Goal: Task Accomplishment & Management: Manage account settings

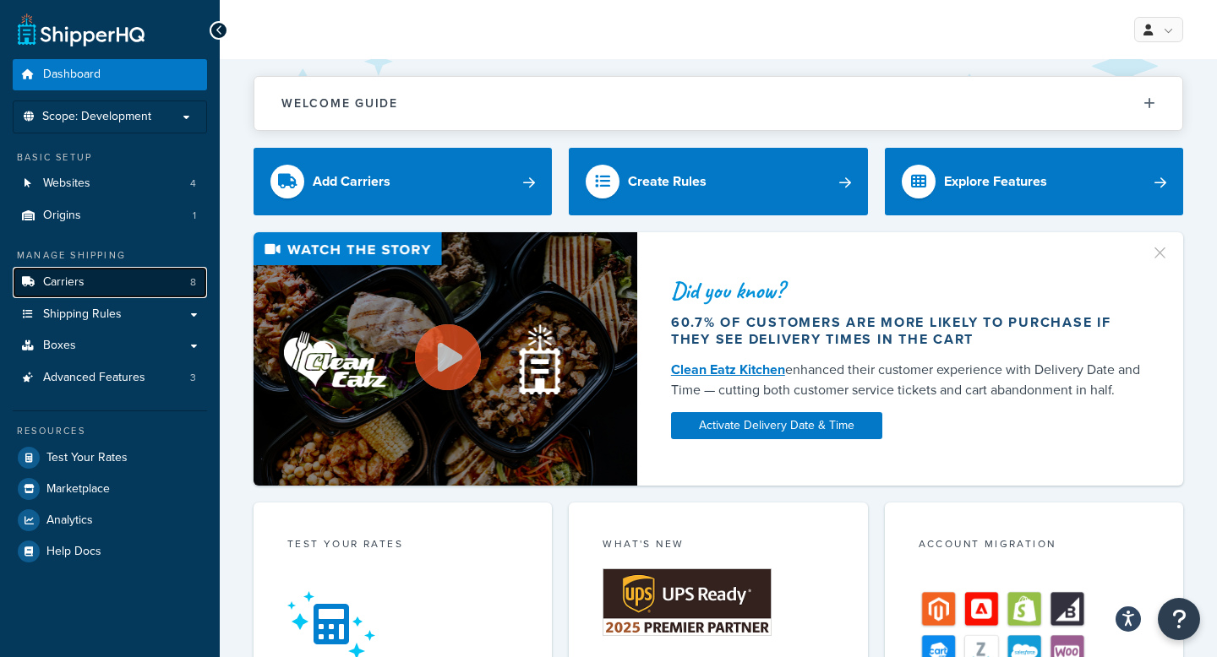
click at [118, 282] on link "Carriers 8" at bounding box center [110, 282] width 194 height 31
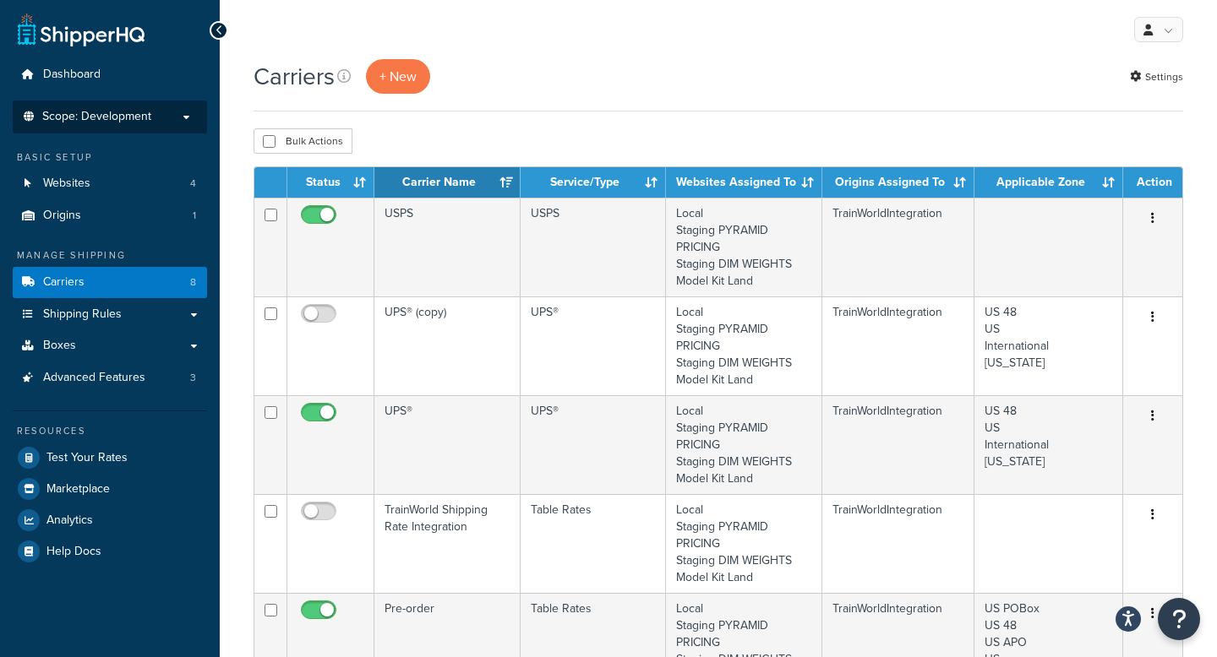
click at [146, 117] on span "Scope: Development" at bounding box center [96, 117] width 109 height 14
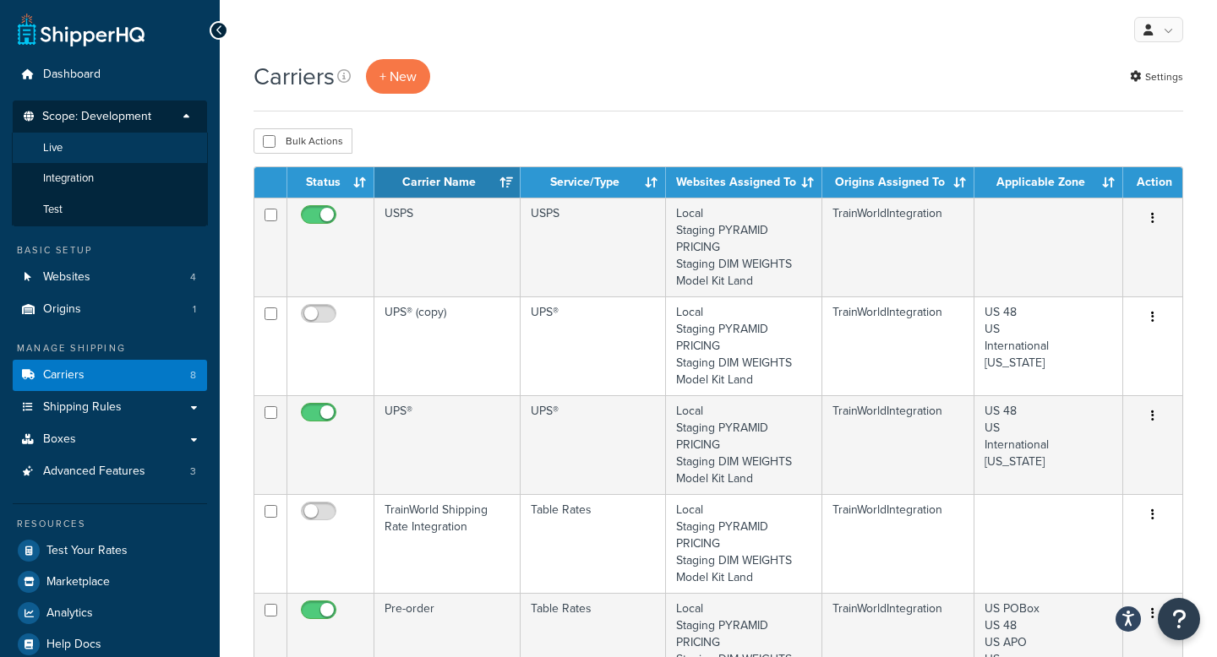
click at [132, 155] on li "Live" at bounding box center [110, 148] width 196 height 31
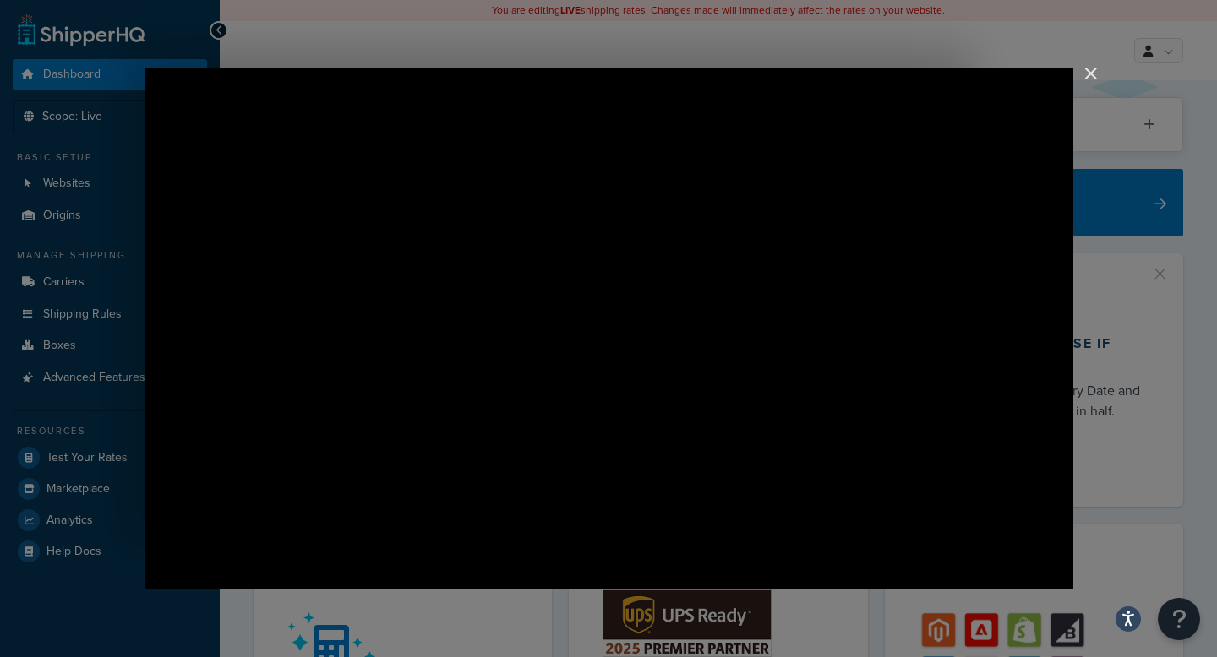
click at [1092, 69] on img "Close" at bounding box center [1083, 81] width 29 height 29
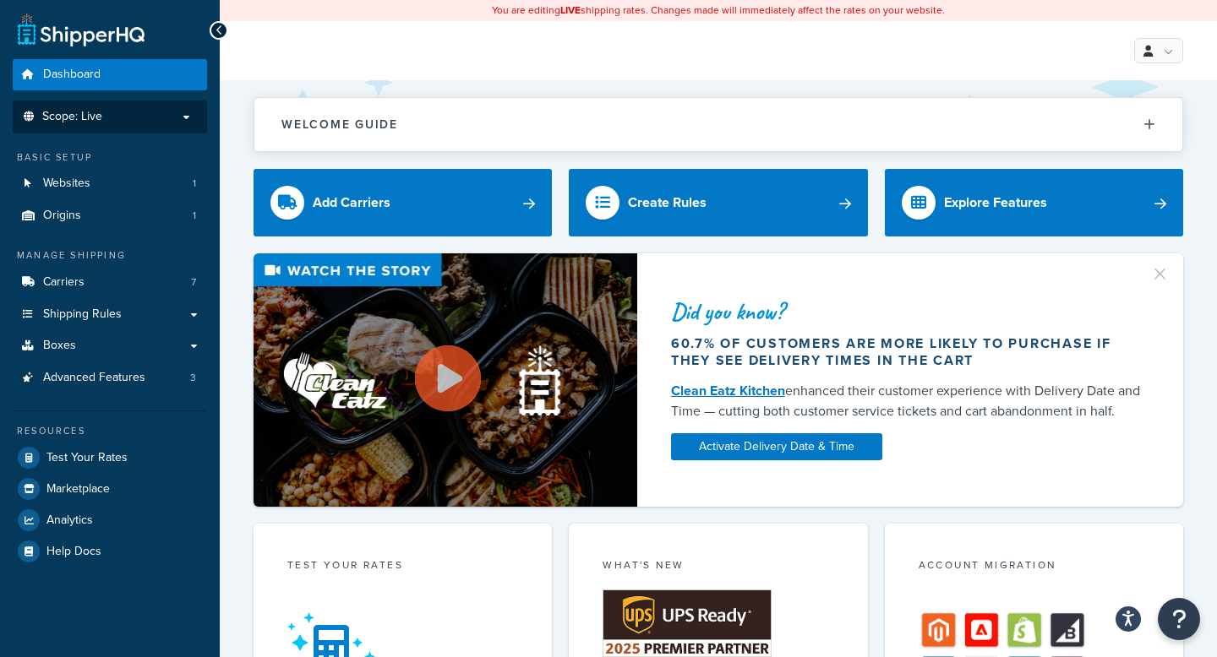
click at [138, 118] on p "Scope: Live" at bounding box center [109, 117] width 179 height 14
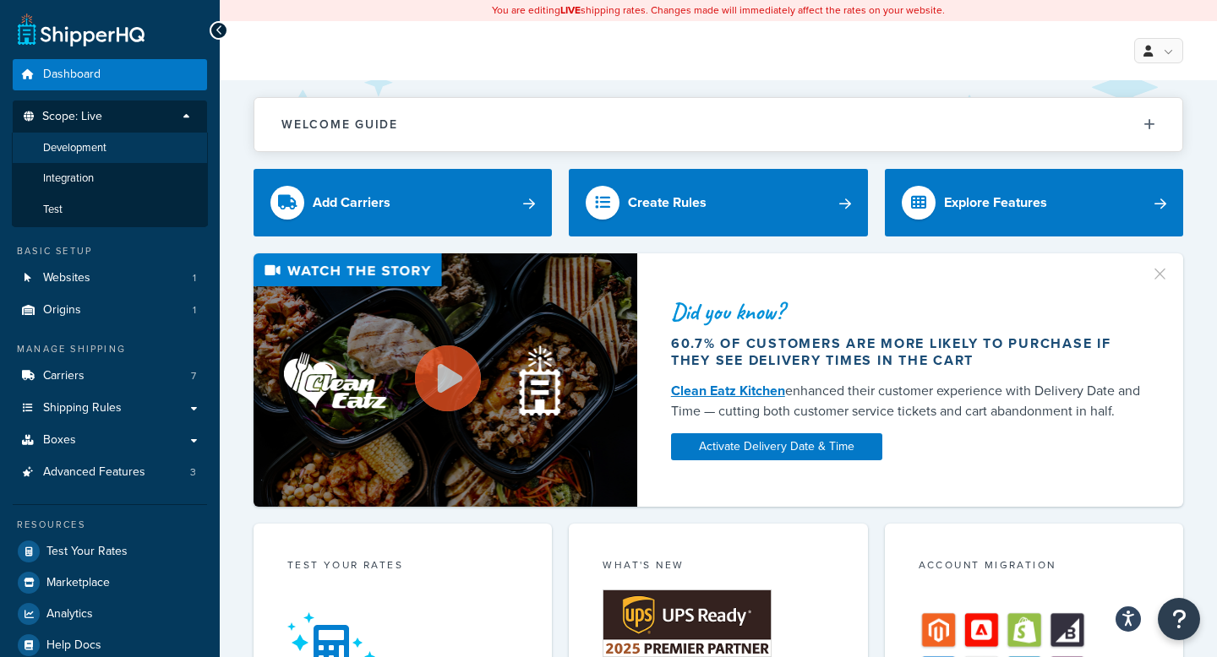
click at [128, 147] on li "Development" at bounding box center [110, 148] width 196 height 31
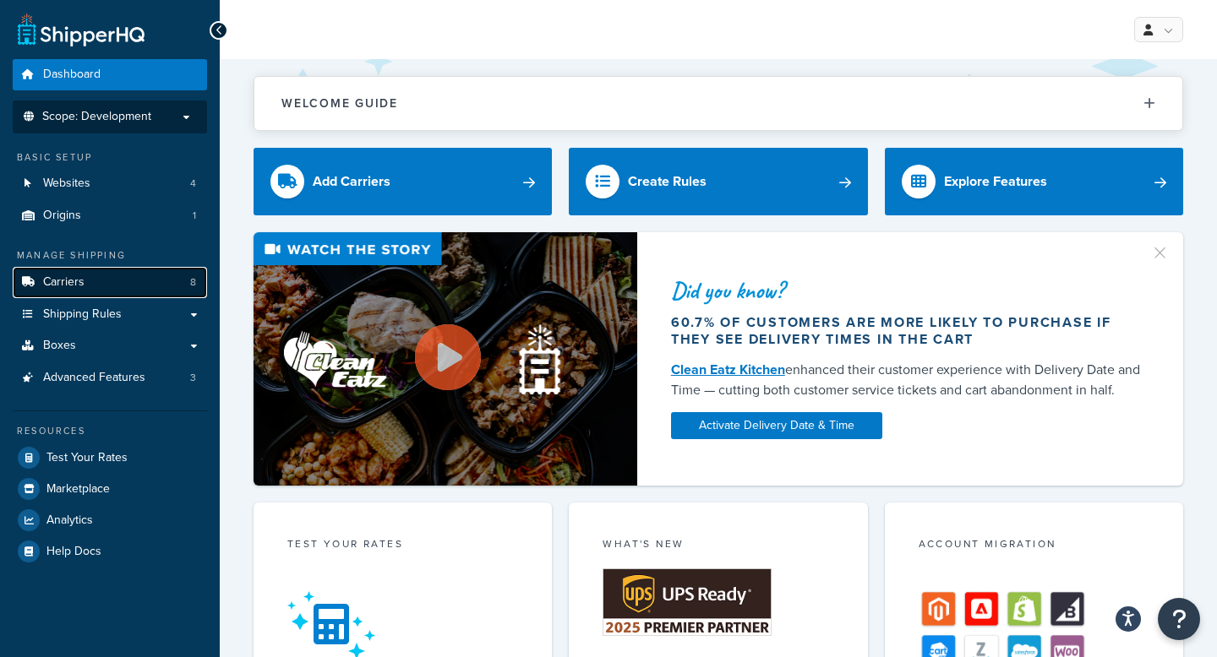
click at [119, 283] on link "Carriers 8" at bounding box center [110, 282] width 194 height 31
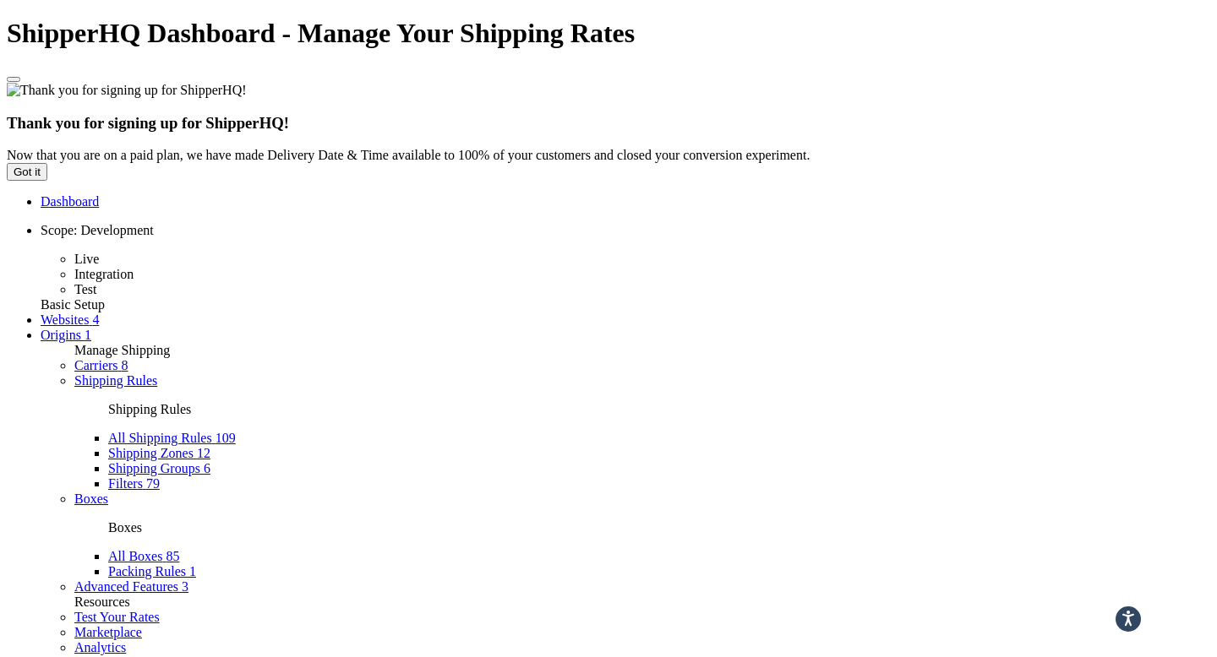
click at [157, 373] on link "Shipping Rules" at bounding box center [115, 380] width 83 height 14
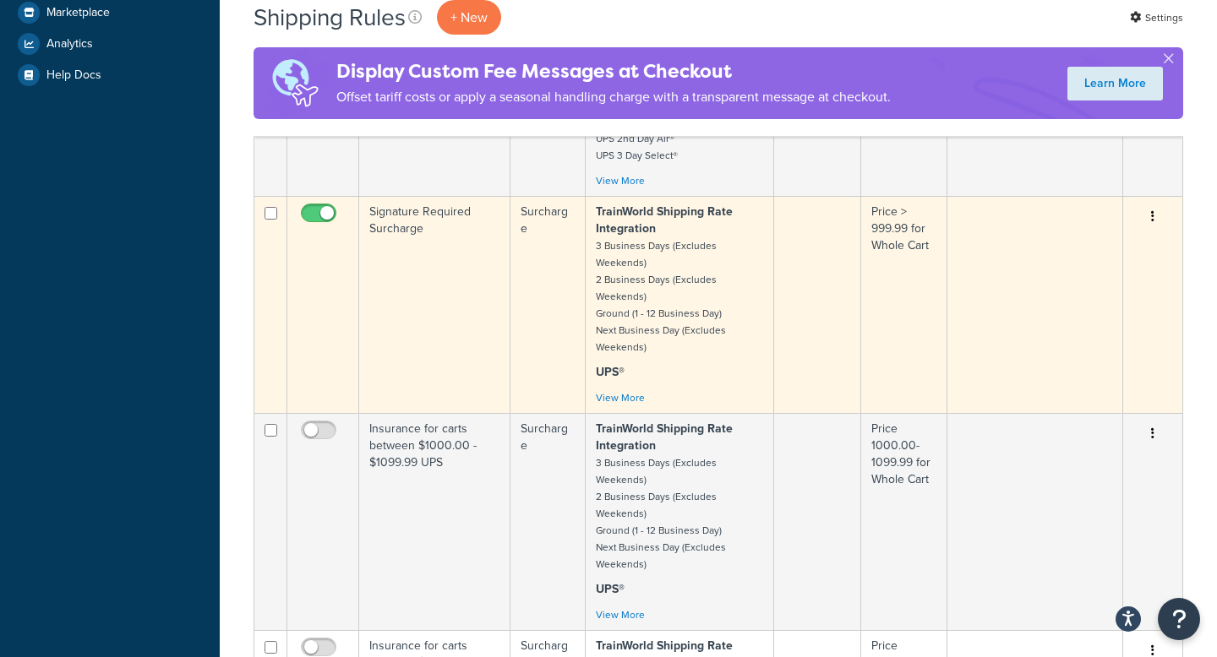
scroll to position [512, 0]
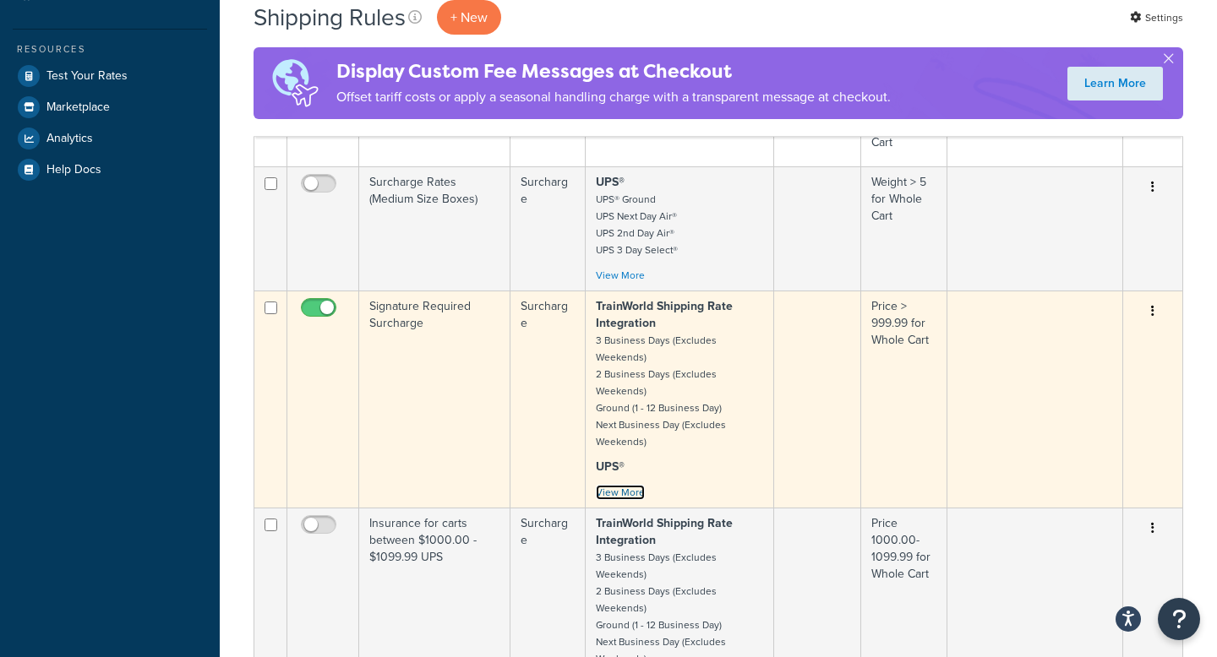
click at [635, 485] on link "View More" at bounding box center [620, 492] width 49 height 15
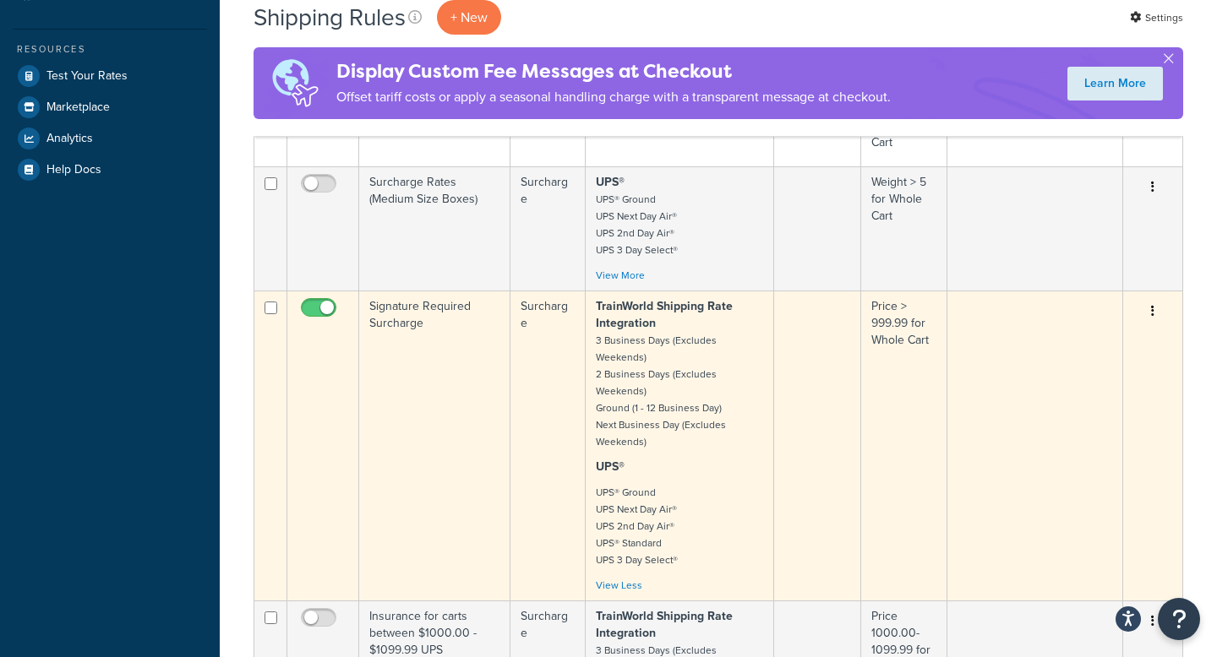
click at [1147, 298] on button "button" at bounding box center [1153, 311] width 24 height 27
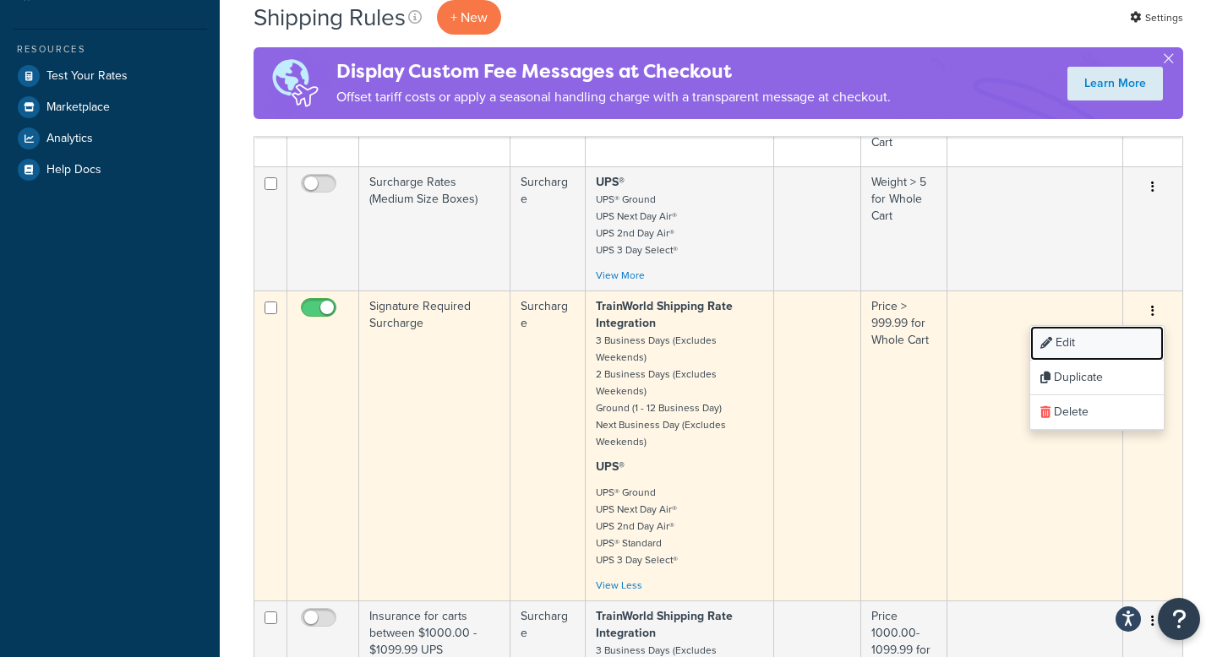
click at [1100, 326] on link "Edit" at bounding box center [1096, 343] width 133 height 35
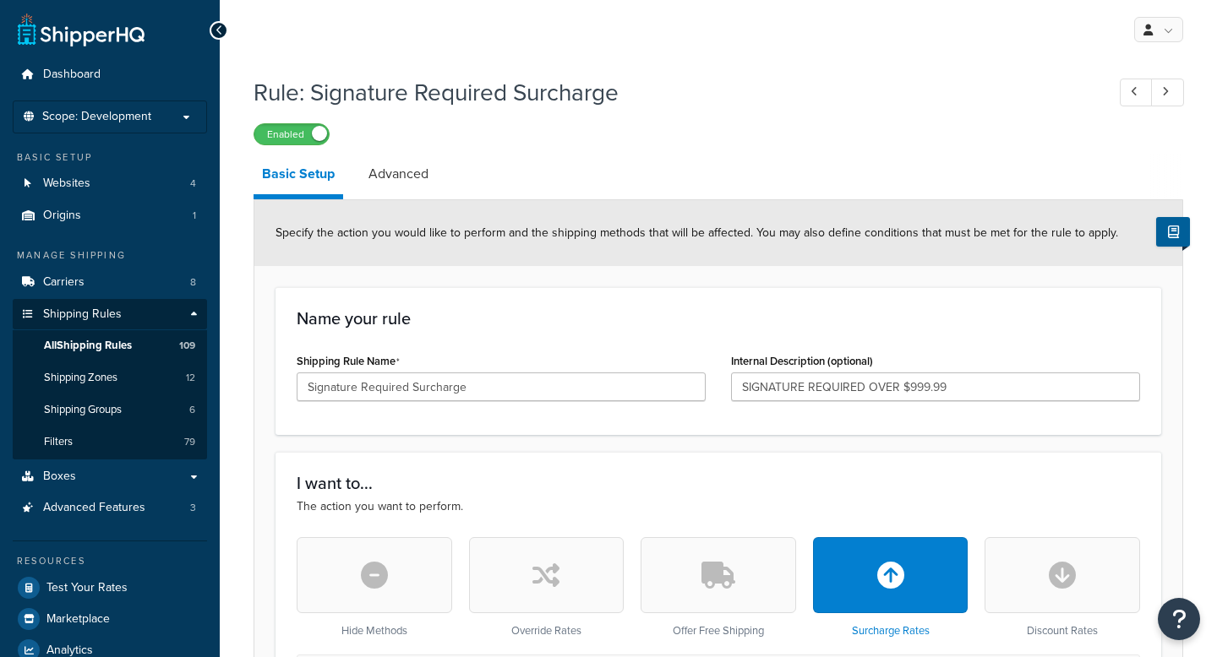
select select "SHIPPING_GROUP"
click at [135, 275] on link "Carriers 8" at bounding box center [110, 282] width 194 height 31
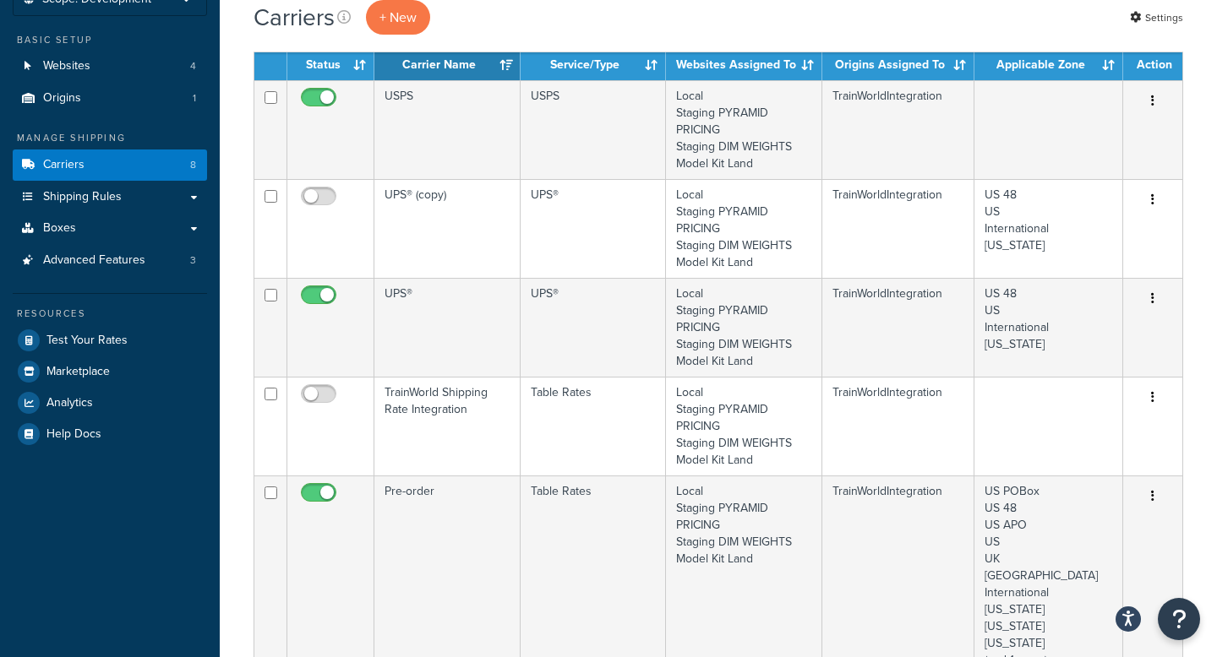
scroll to position [63, 0]
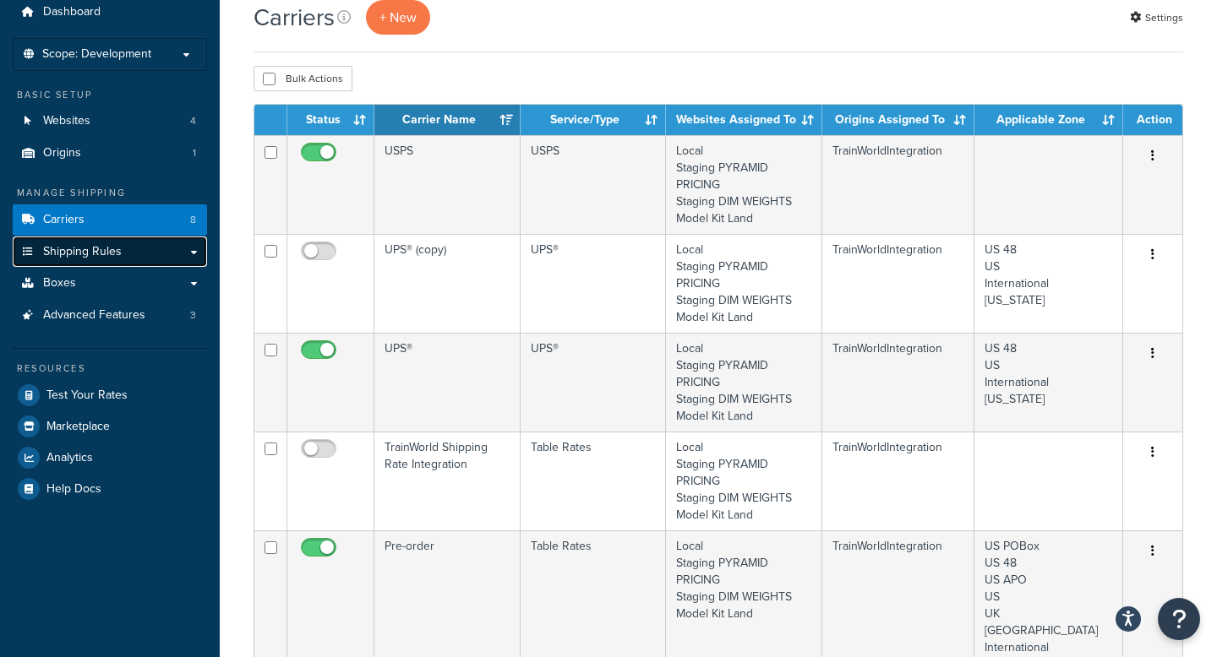
click at [144, 257] on link "Shipping Rules" at bounding box center [110, 252] width 194 height 31
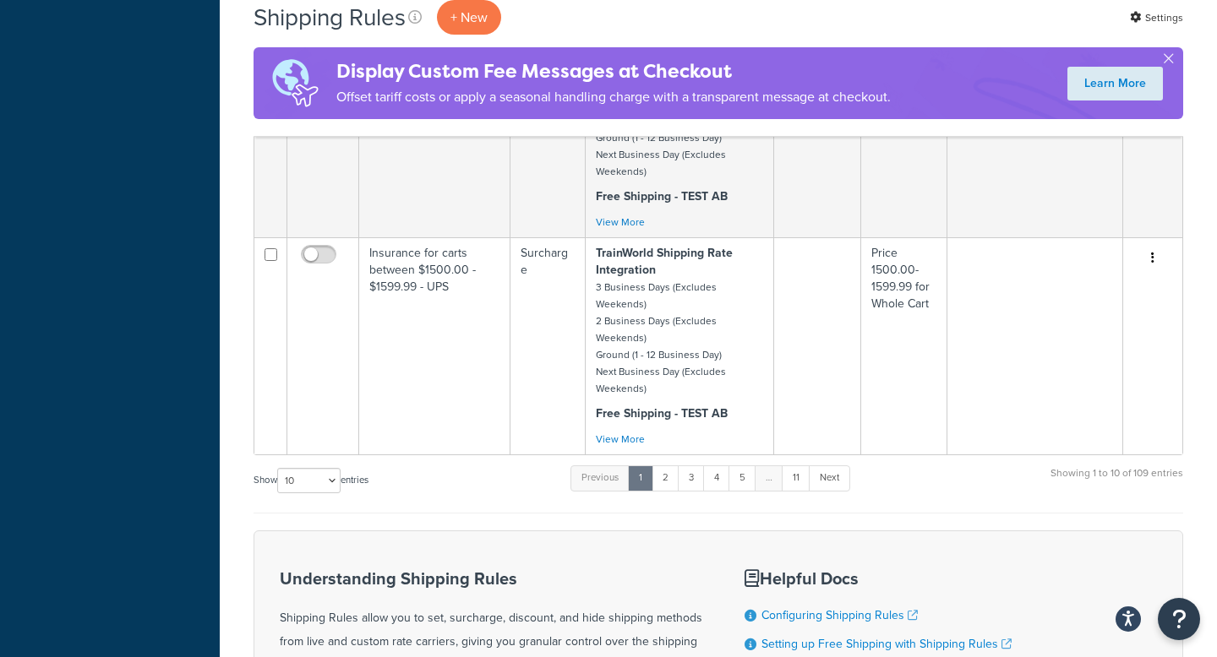
scroll to position [2013, 0]
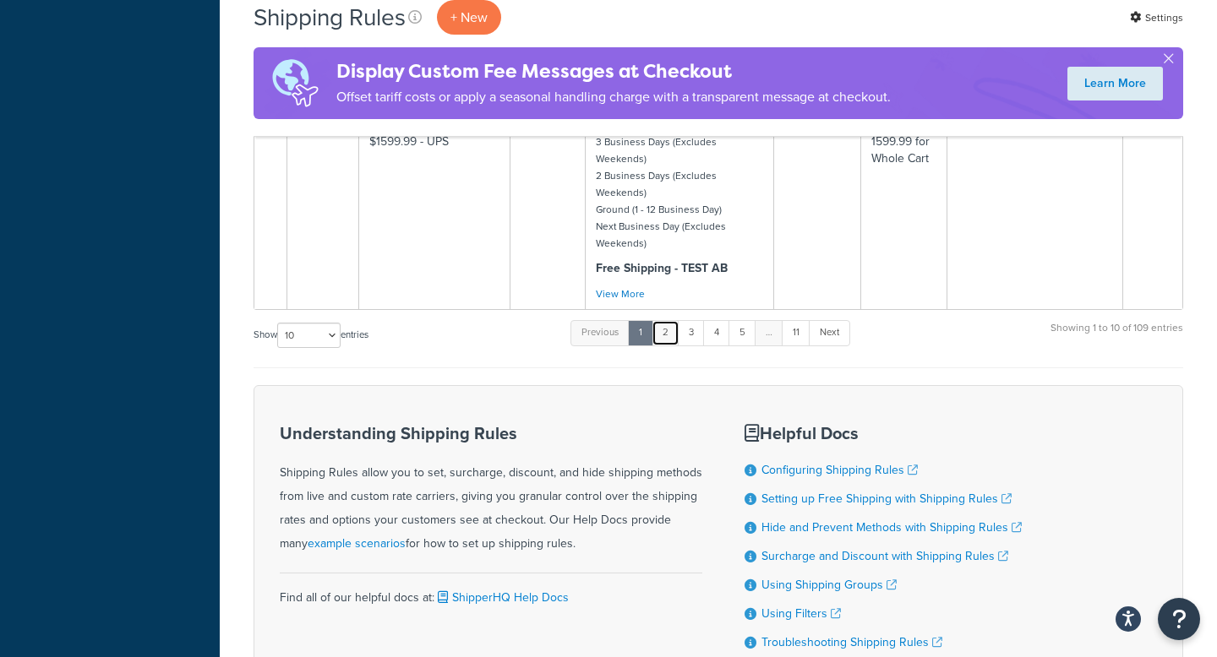
click at [673, 320] on link "2" at bounding box center [665, 332] width 28 height 25
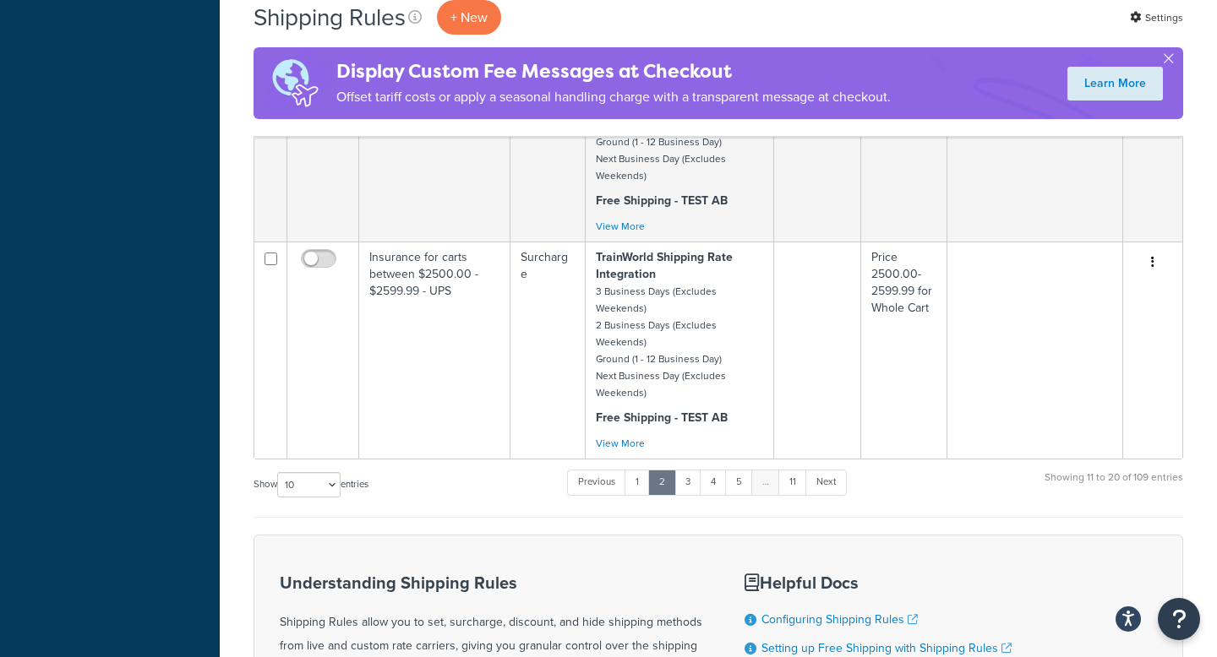
scroll to position [2140, 0]
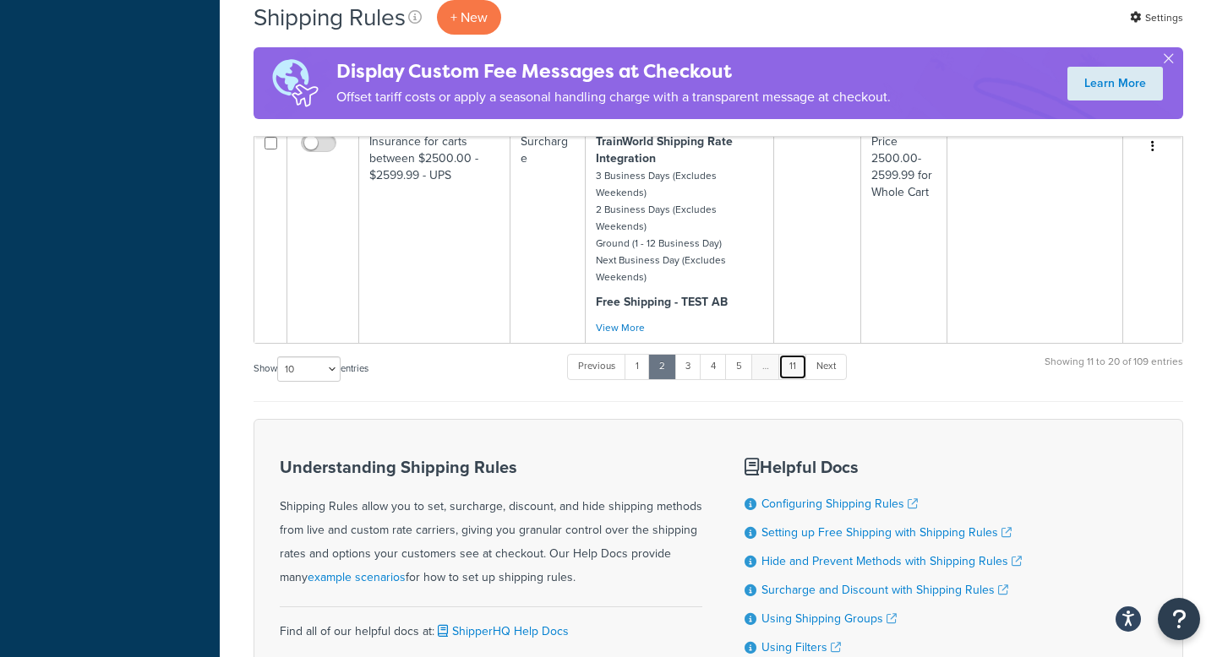
click at [798, 354] on link "11" at bounding box center [792, 366] width 29 height 25
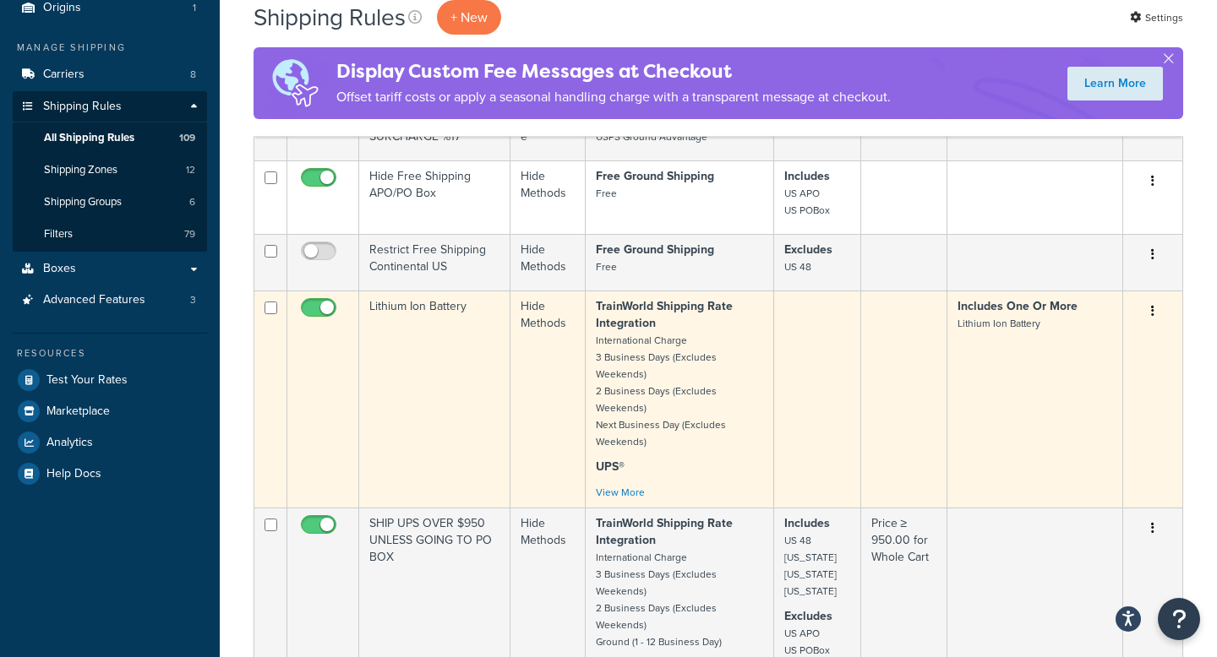
scroll to position [0, 0]
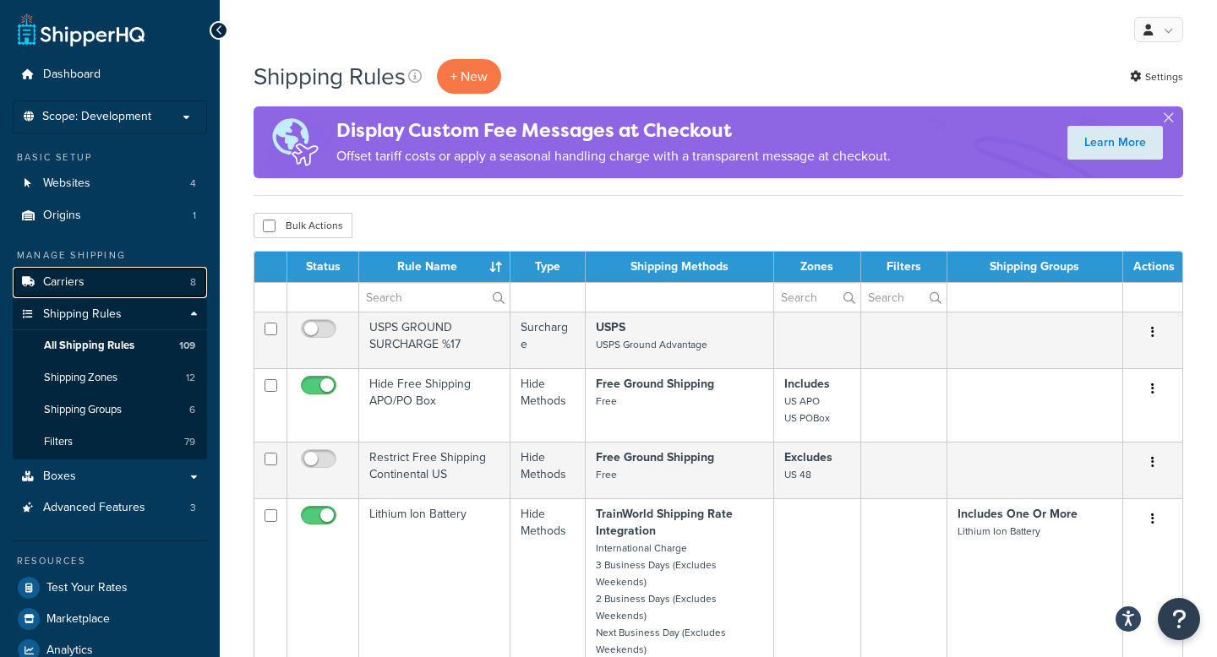
click at [133, 282] on link "Carriers 8" at bounding box center [110, 282] width 194 height 31
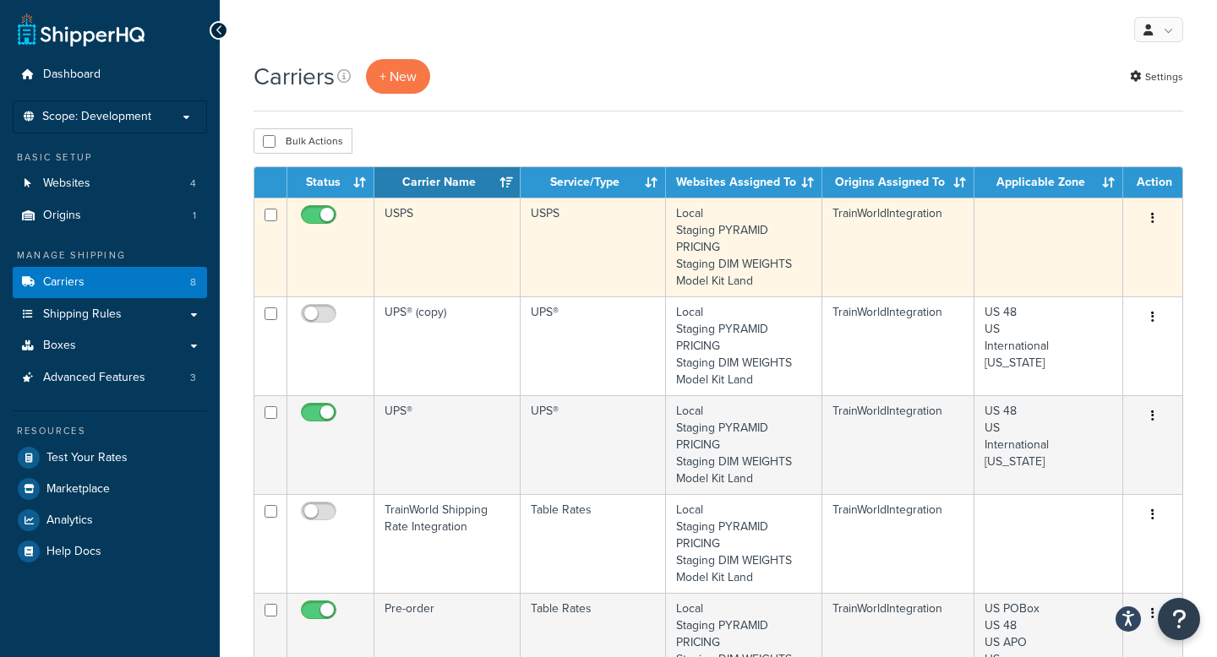
click at [1153, 219] on icon "button" at bounding box center [1152, 218] width 3 height 12
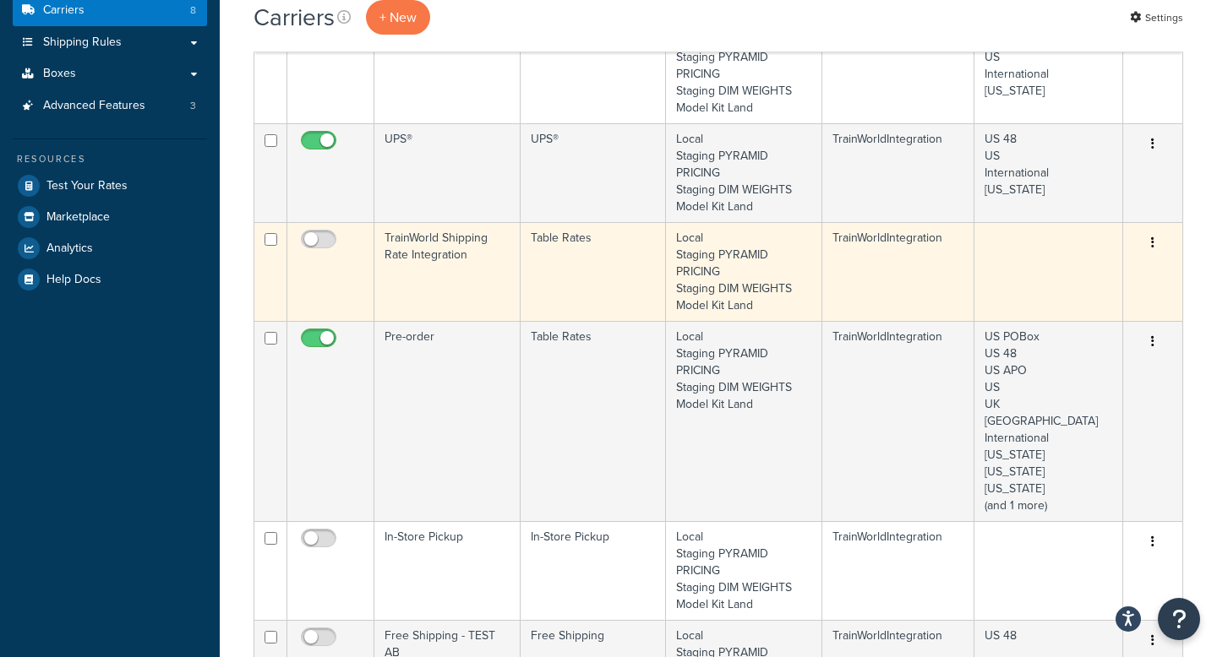
scroll to position [15, 0]
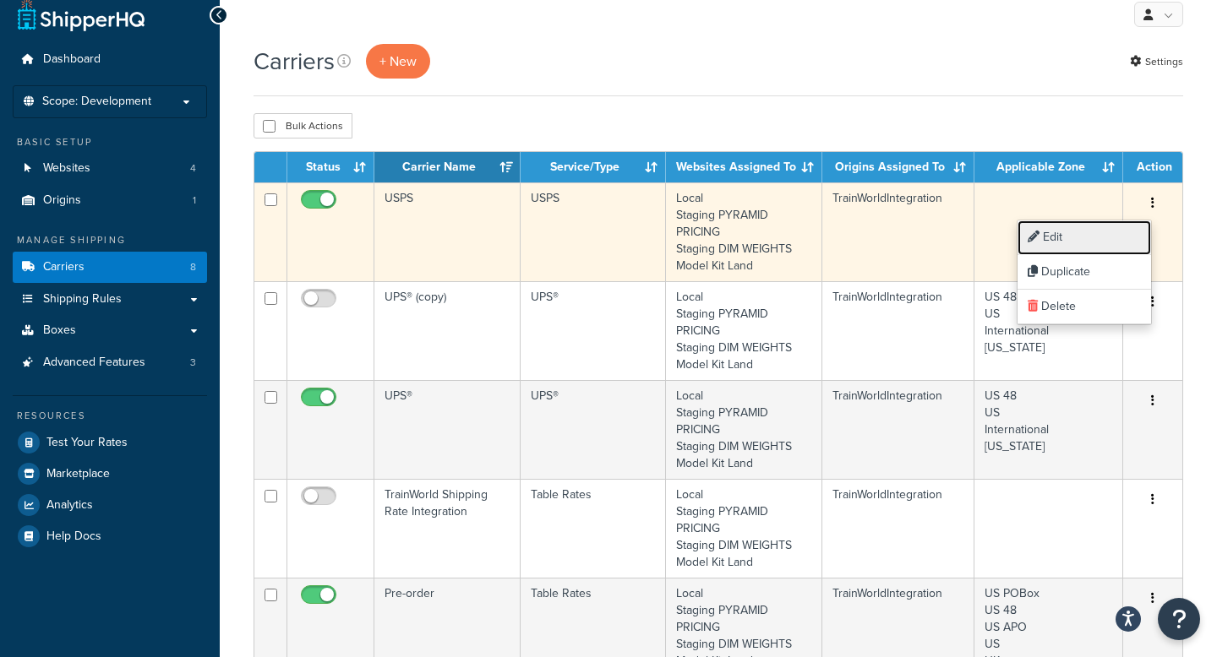
click at [1081, 240] on link "Edit" at bounding box center [1083, 238] width 133 height 35
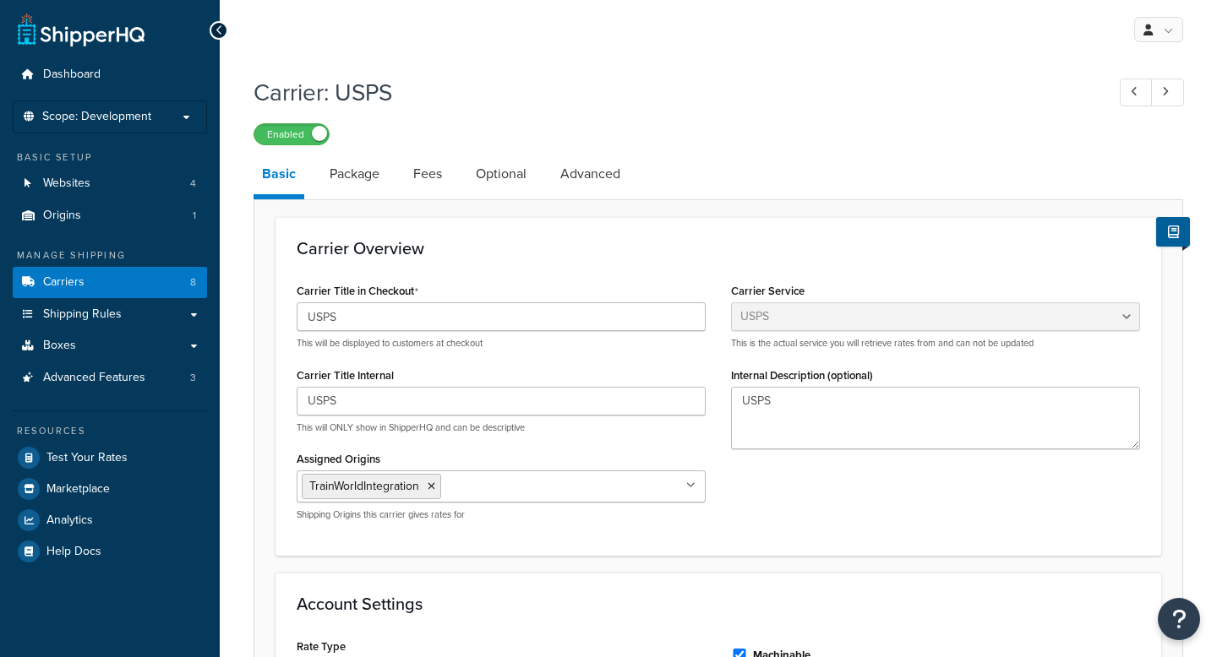
select select "usps"
select select "PLUS"
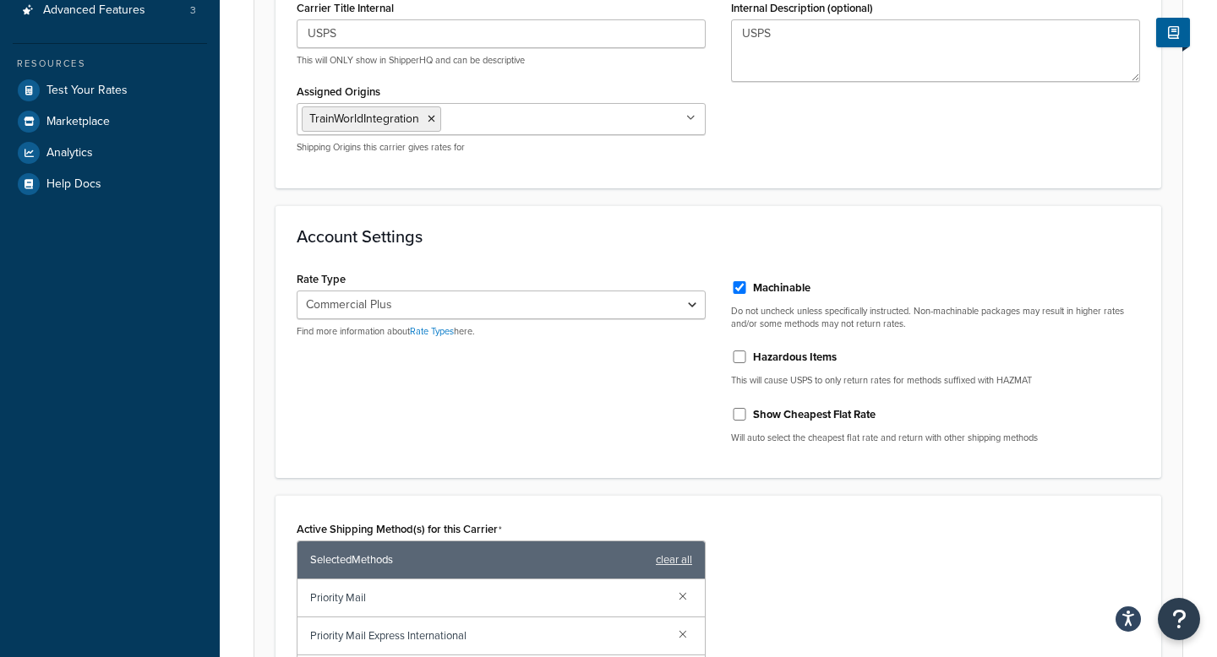
scroll to position [509, 0]
